Goal: Task Accomplishment & Management: Manage account settings

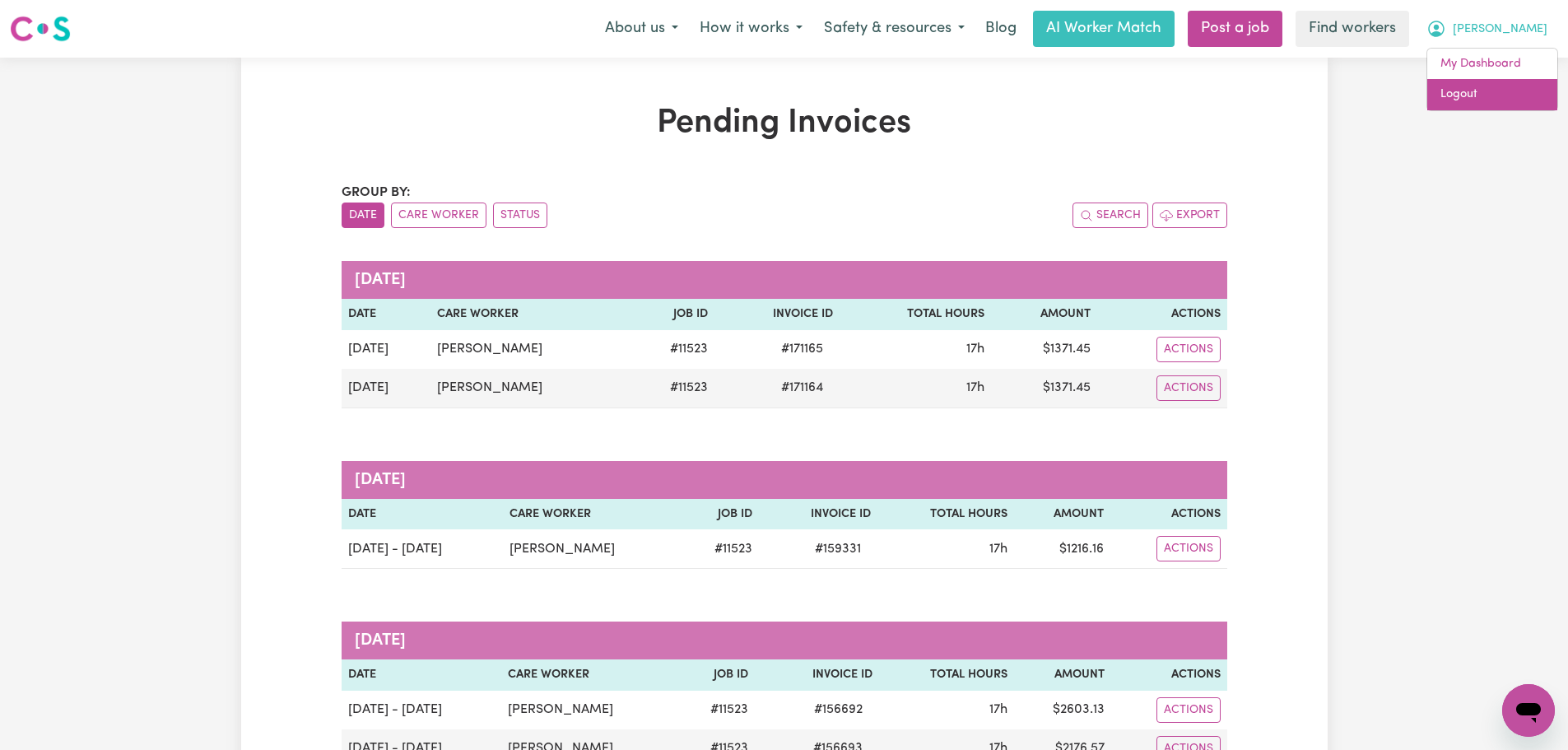
click at [1508, 97] on link "Logout" at bounding box center [1492, 95] width 130 height 32
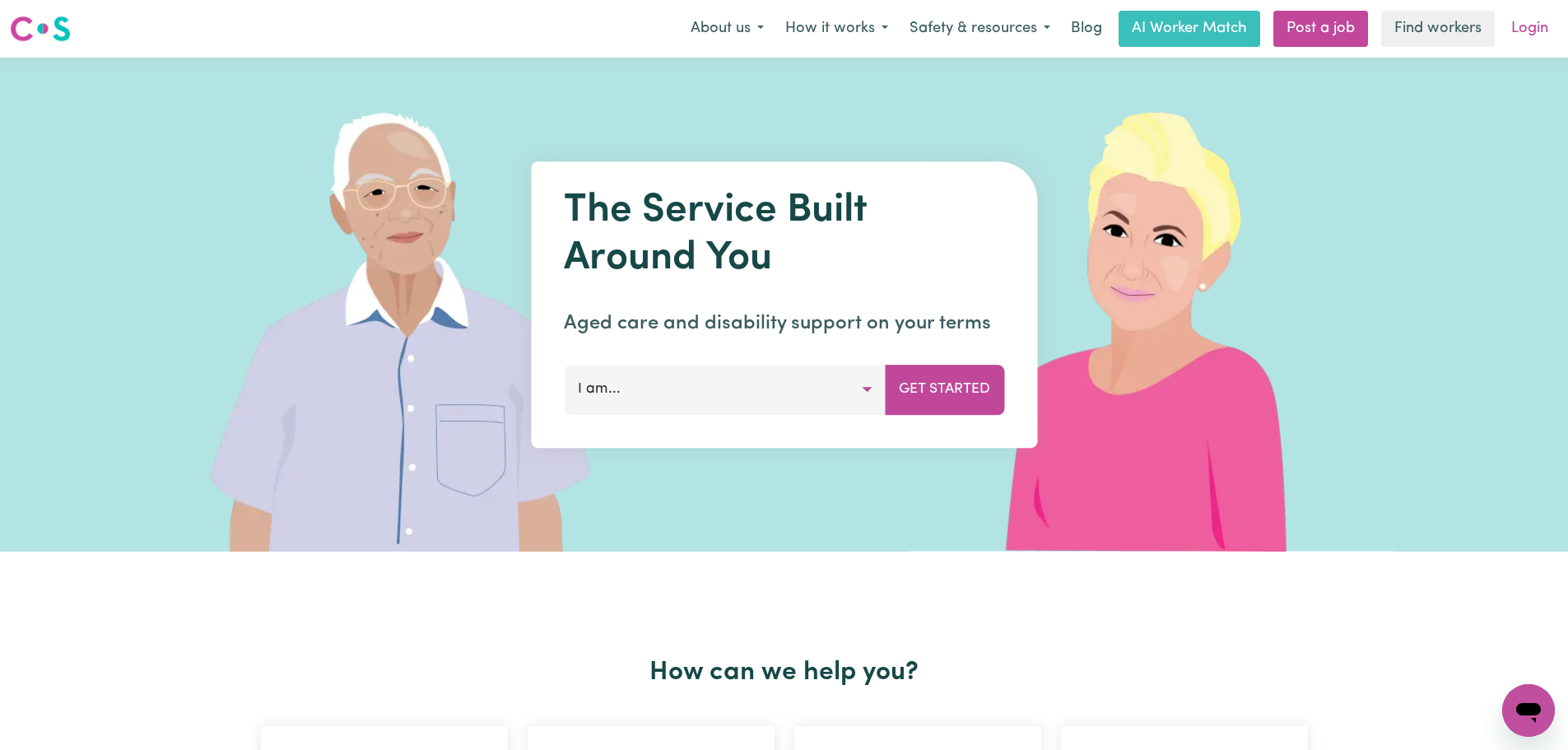
click at [1522, 19] on link "Login" at bounding box center [1530, 28] width 57 height 36
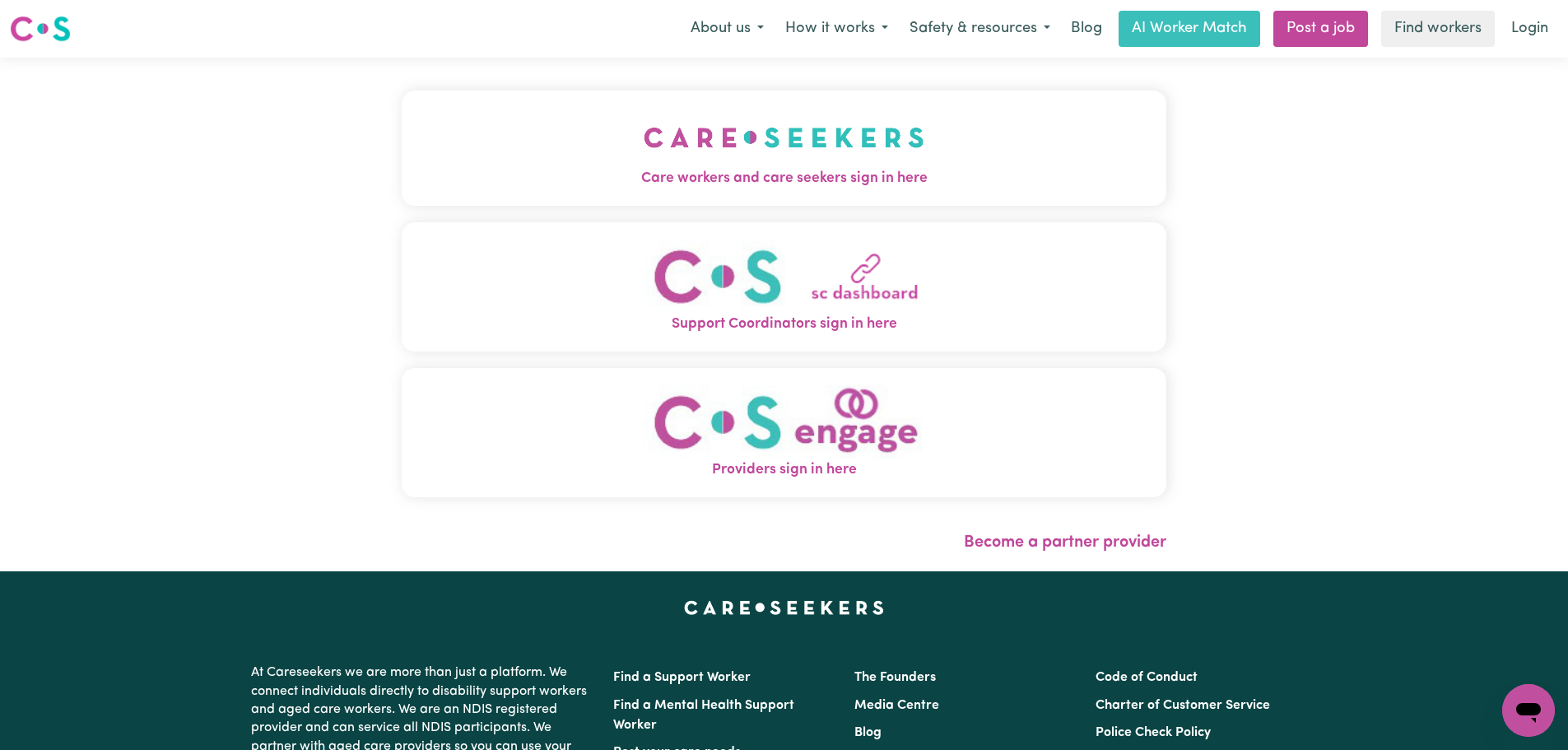
click at [598, 160] on button "Care workers and care seekers sign in here" at bounding box center [784, 148] width 765 height 116
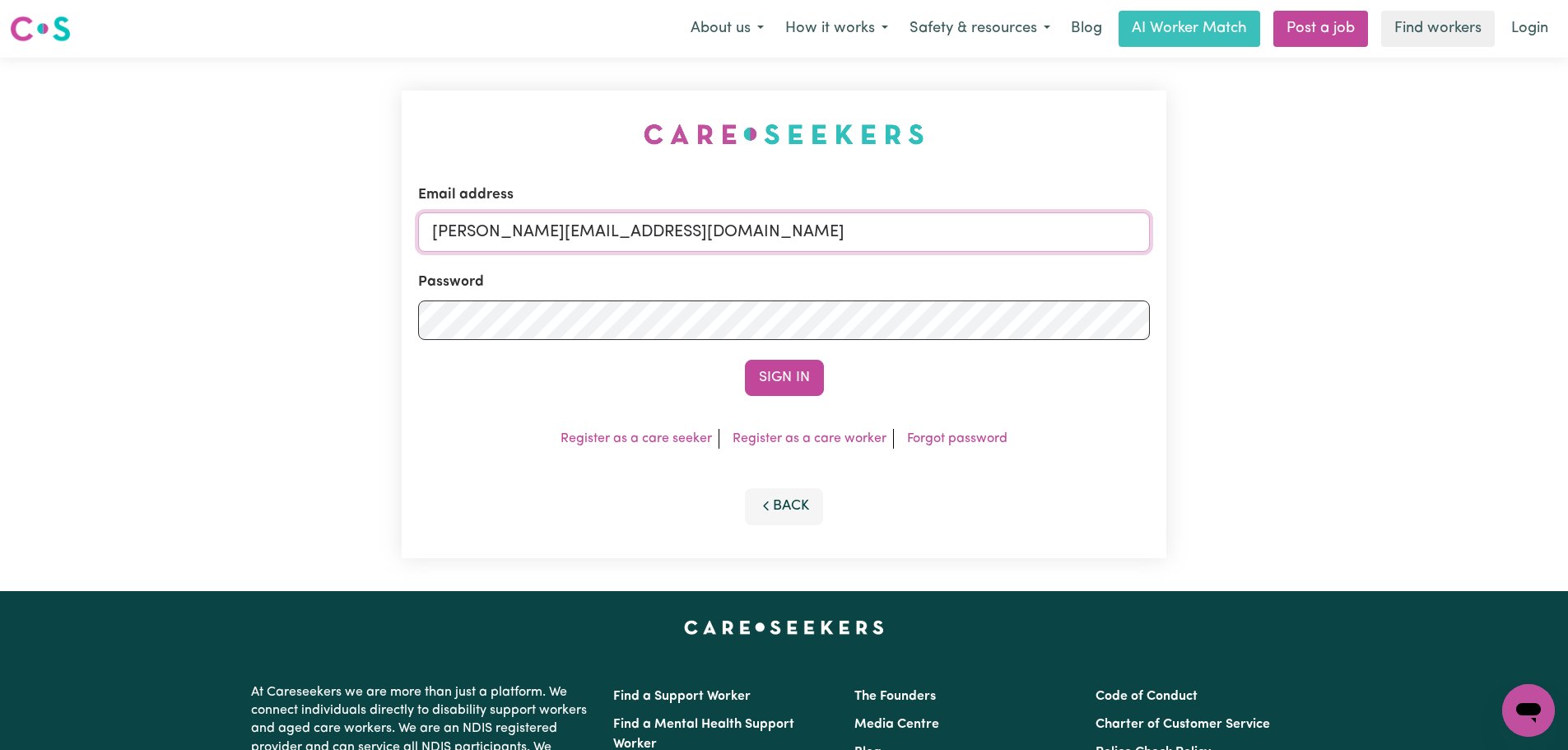
click at [744, 229] on input "[PERSON_NAME][EMAIL_ADDRESS][DOMAIN_NAME]" at bounding box center [784, 232] width 732 height 39
drag, startPoint x: 828, startPoint y: 242, endPoint x: 527, endPoint y: 235, distance: 301.1
click at [515, 235] on input "[EMAIL_ADDRESS][PERSON_NAME][DOMAIN_NAME]" at bounding box center [784, 232] width 732 height 39
type input "[EMAIL_ADDRESS][PERSON_NAME][DOMAIN_NAME]"
click at [753, 378] on button "Sign In" at bounding box center [784, 377] width 79 height 36
